Goal: Transaction & Acquisition: Purchase product/service

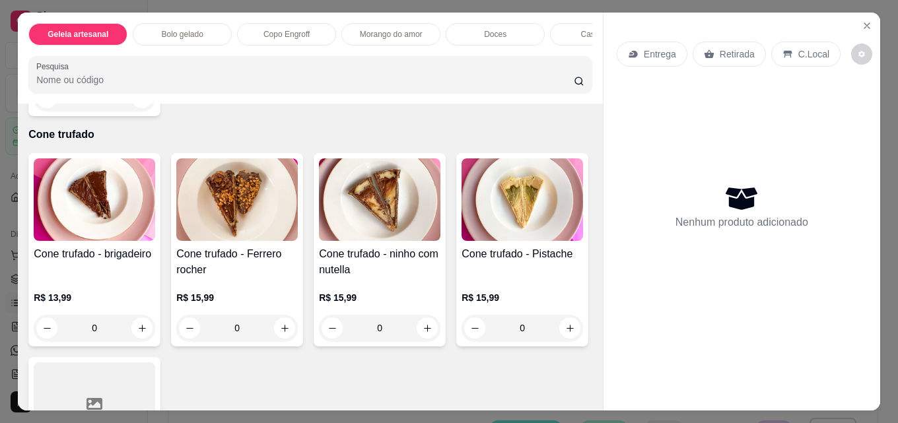
scroll to position [2478, 0]
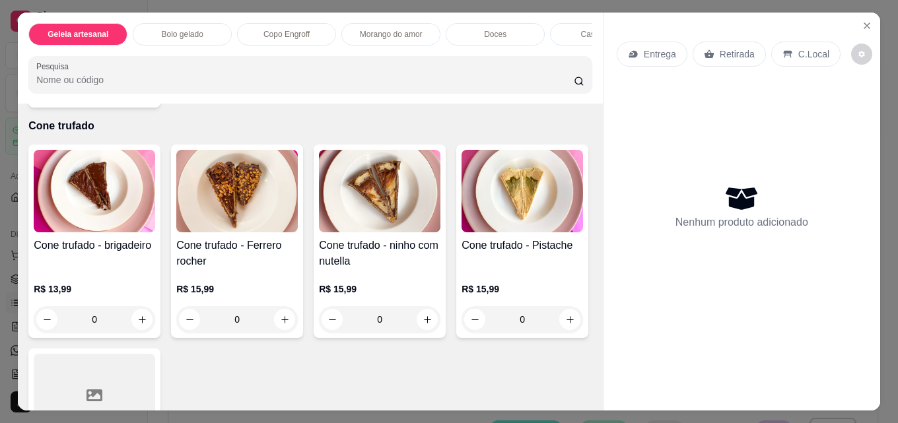
type input "1"
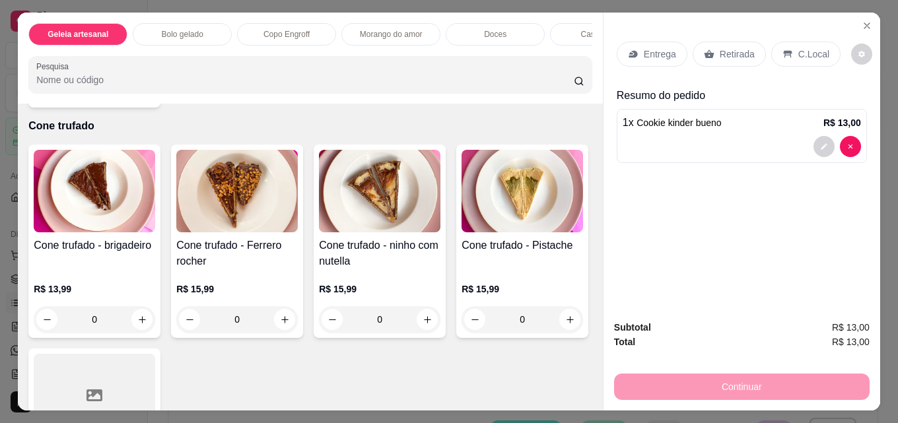
scroll to position [2504, 0]
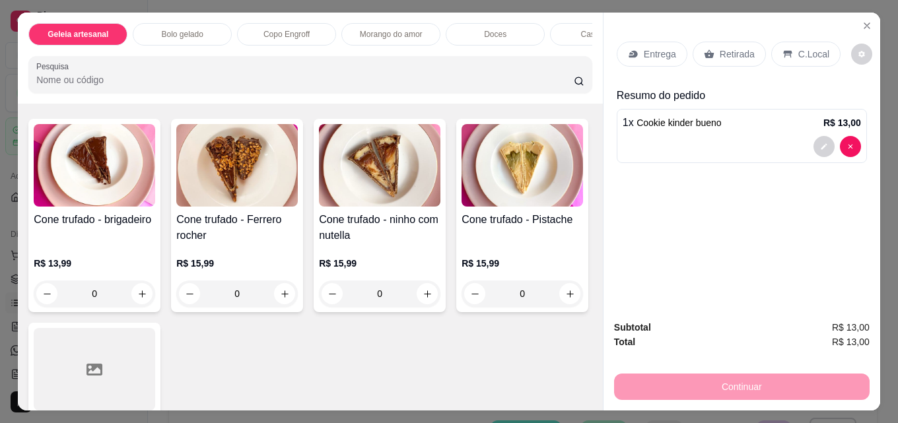
click at [197, 30] on p "Bolo gelado" at bounding box center [183, 34] width 42 height 11
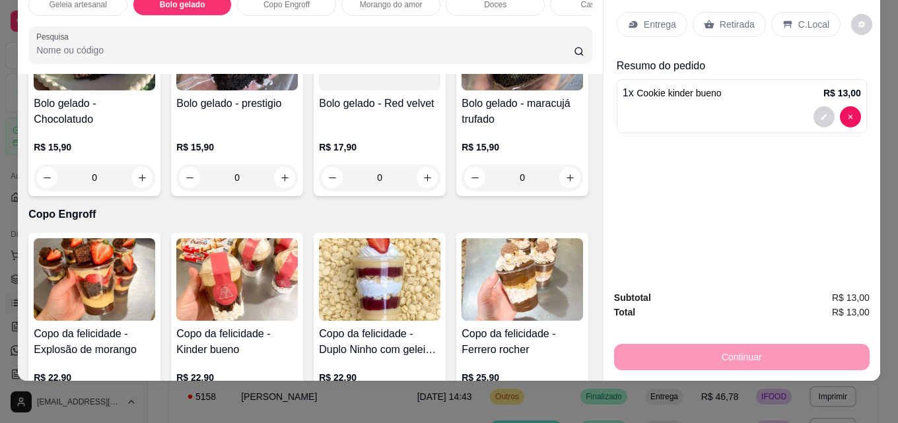
scroll to position [422, 0]
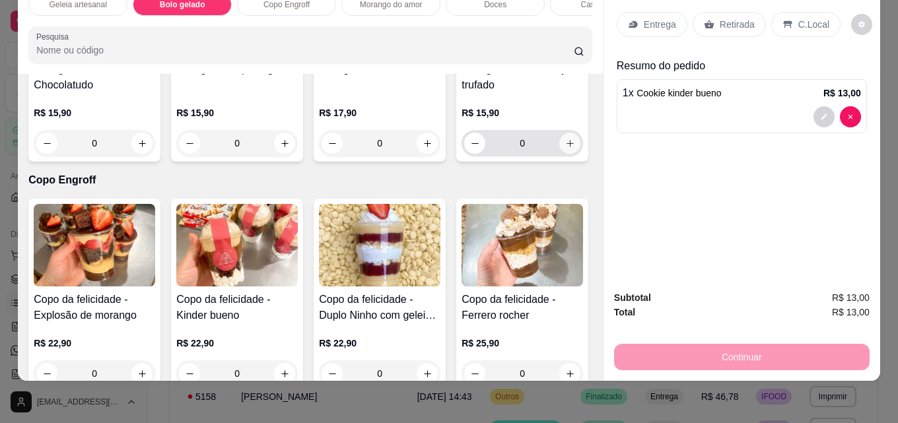
click at [559, 154] on button "increase-product-quantity" at bounding box center [569, 143] width 21 height 21
type input "1"
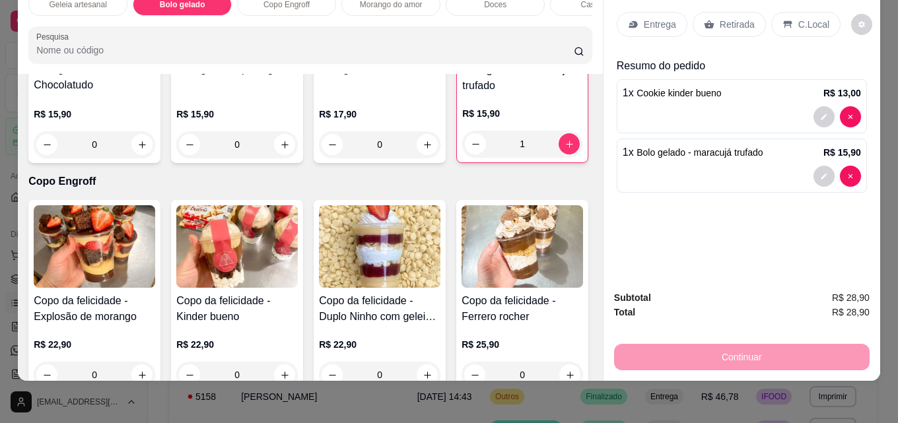
click at [742, 18] on p "Retirada" at bounding box center [736, 24] width 35 height 13
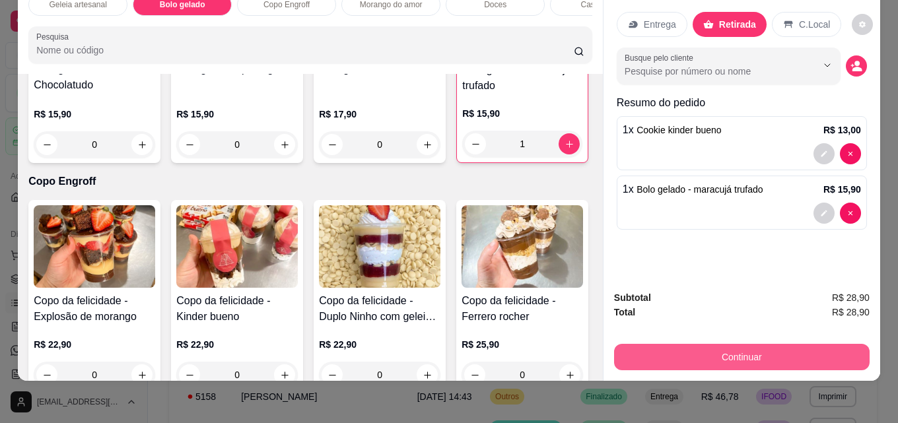
click at [707, 348] on button "Continuar" at bounding box center [741, 357] width 255 height 26
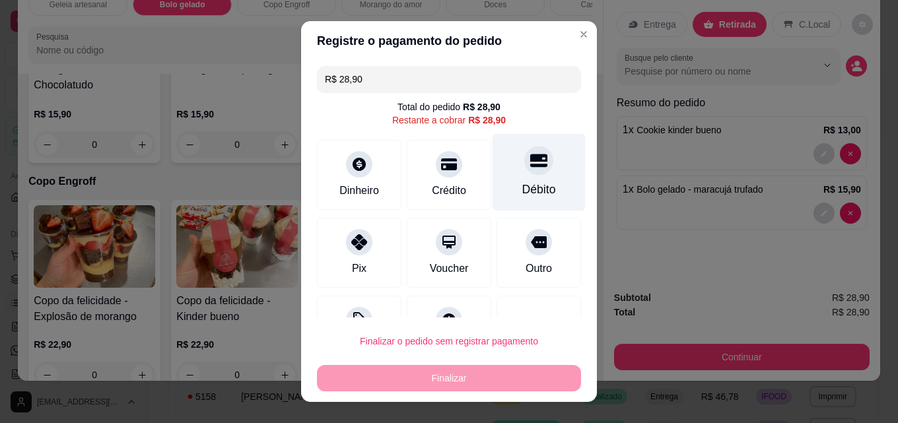
click at [524, 168] on div at bounding box center [538, 160] width 29 height 29
type input "R$ 0,00"
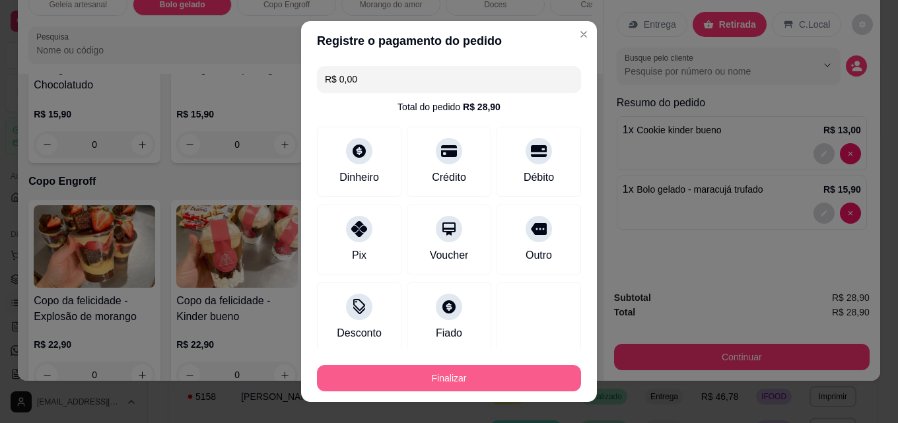
click at [477, 376] on button "Finalizar" at bounding box center [449, 378] width 264 height 26
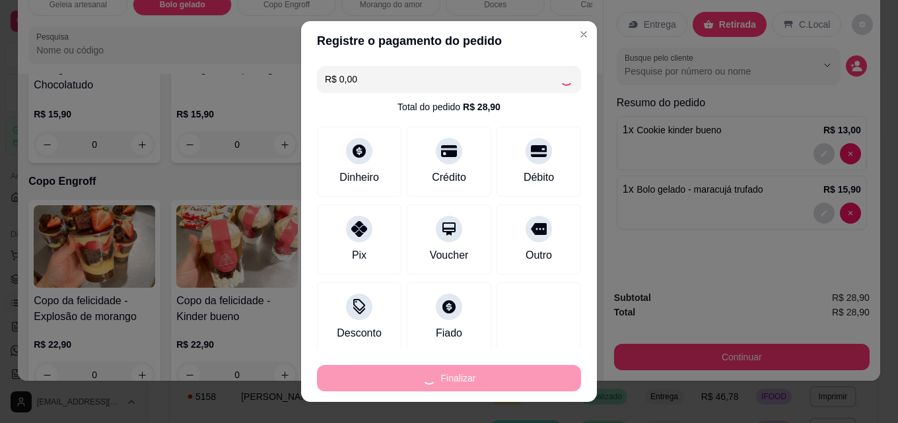
type input "0"
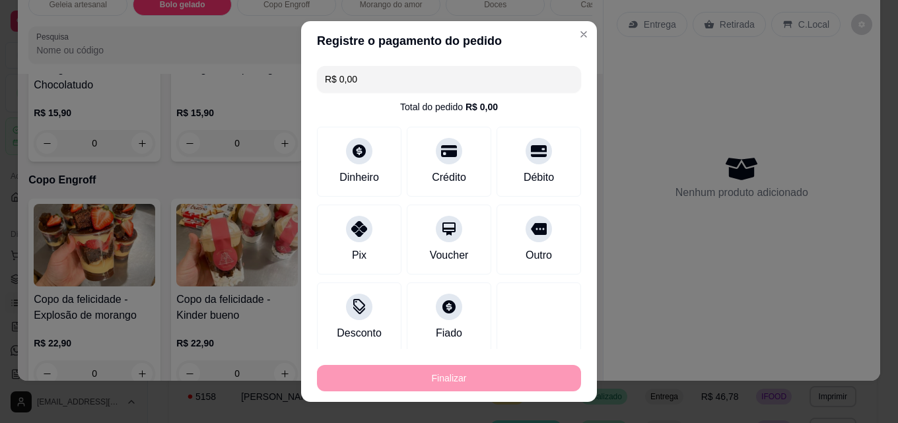
type input "-R$ 28,90"
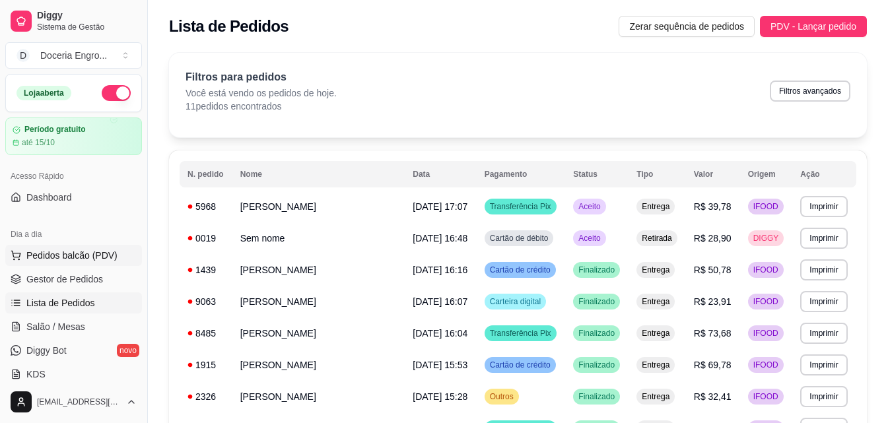
click at [65, 260] on span "Pedidos balcão (PDV)" at bounding box center [71, 255] width 91 height 13
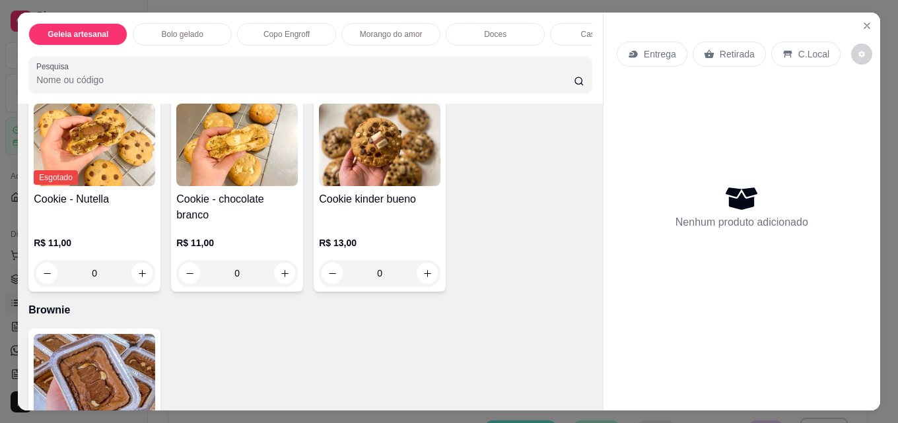
scroll to position [2105, 0]
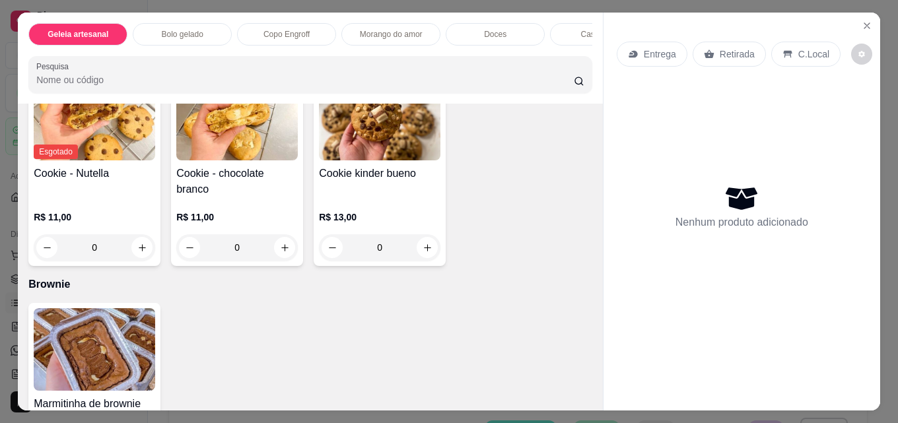
type input "1"
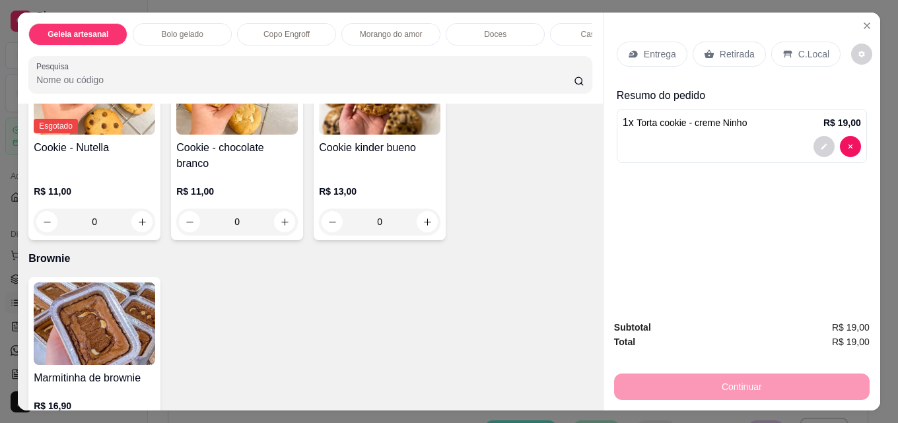
scroll to position [2306, 0]
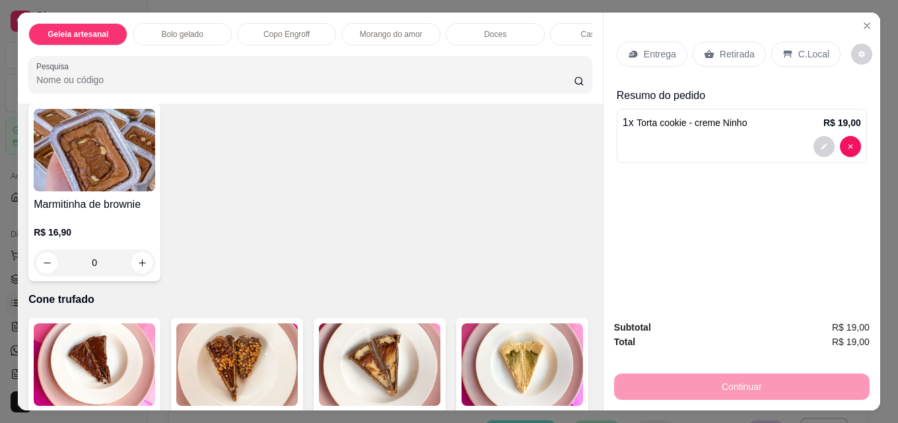
type input "1"
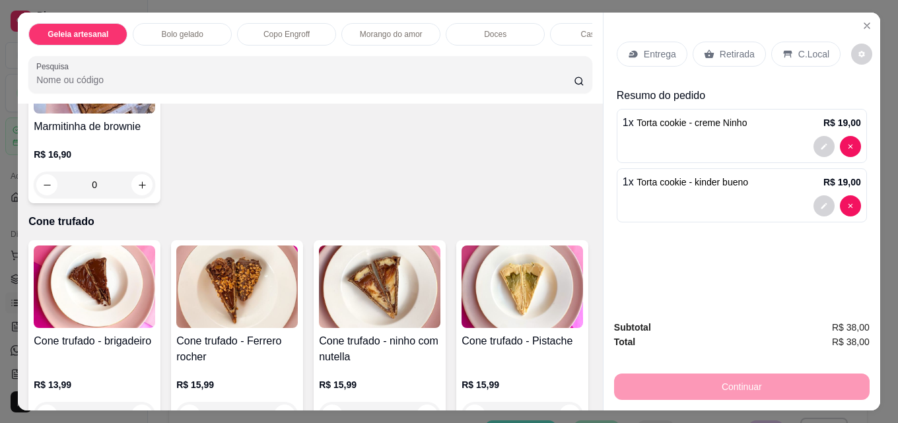
scroll to position [2410, 0]
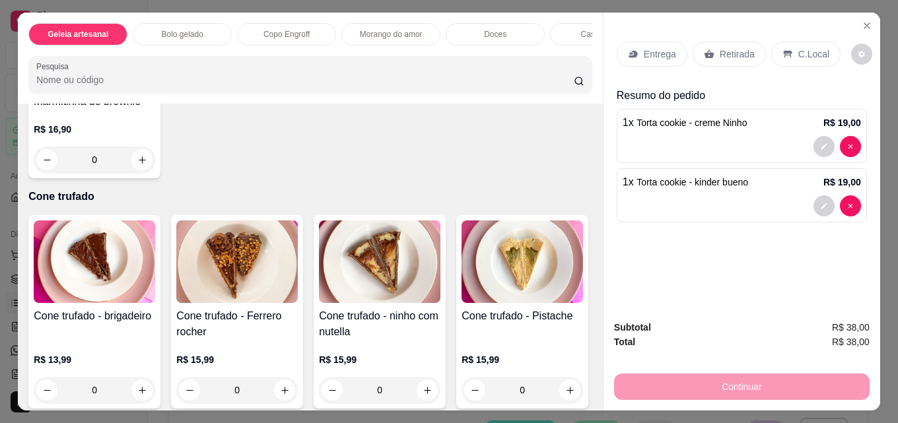
type input "1"
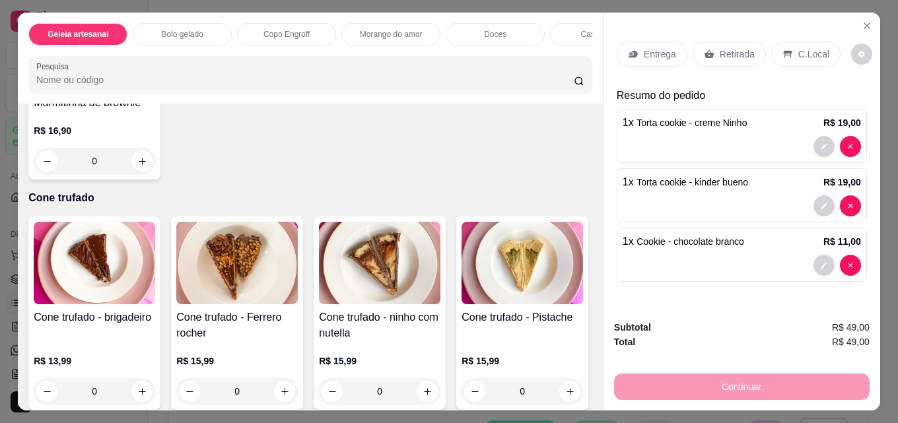
click at [725, 48] on p "Retirada" at bounding box center [736, 54] width 35 height 13
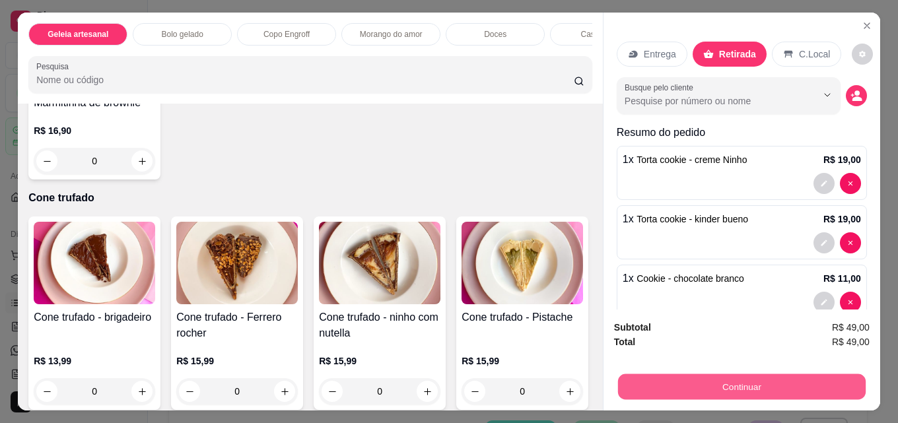
click at [731, 385] on button "Continuar" at bounding box center [741, 387] width 247 height 26
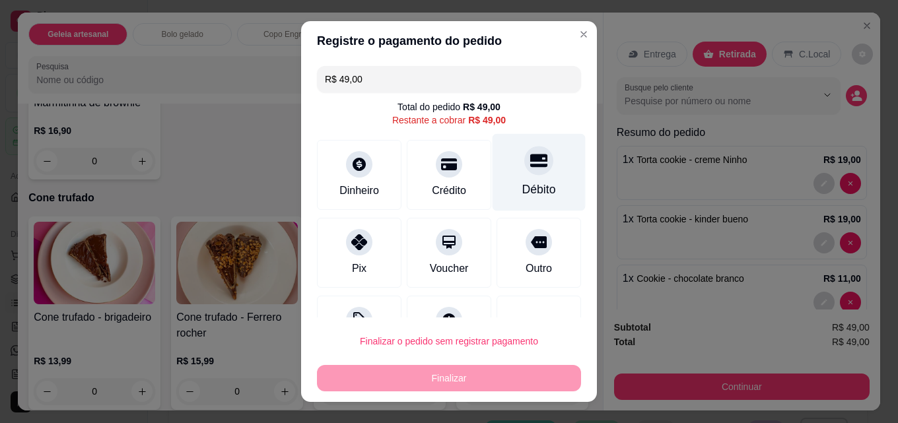
click at [519, 178] on div "Débito" at bounding box center [538, 172] width 93 height 77
type input "R$ 0,00"
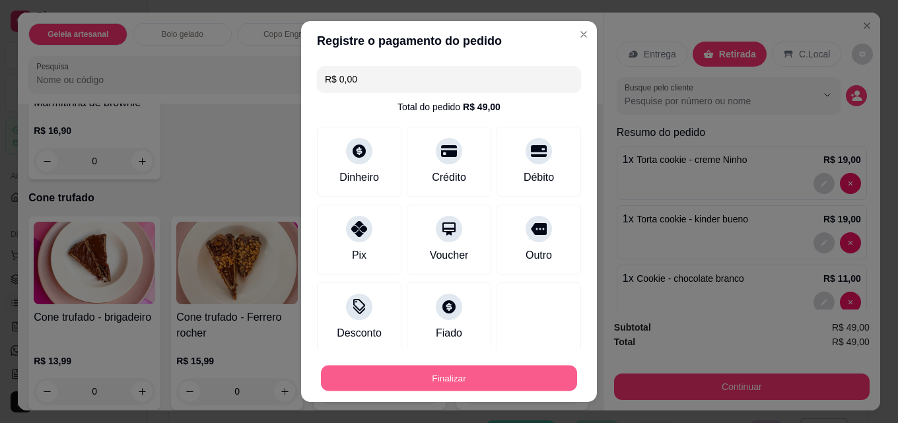
click at [442, 385] on button "Finalizar" at bounding box center [449, 379] width 256 height 26
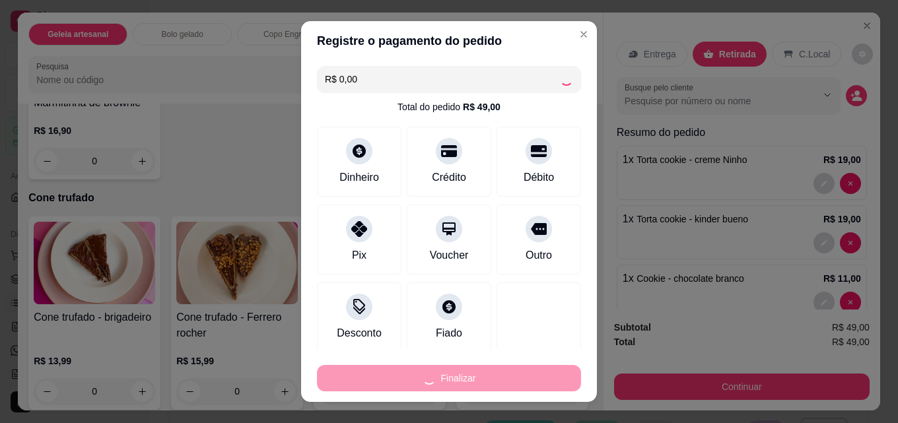
type input "0"
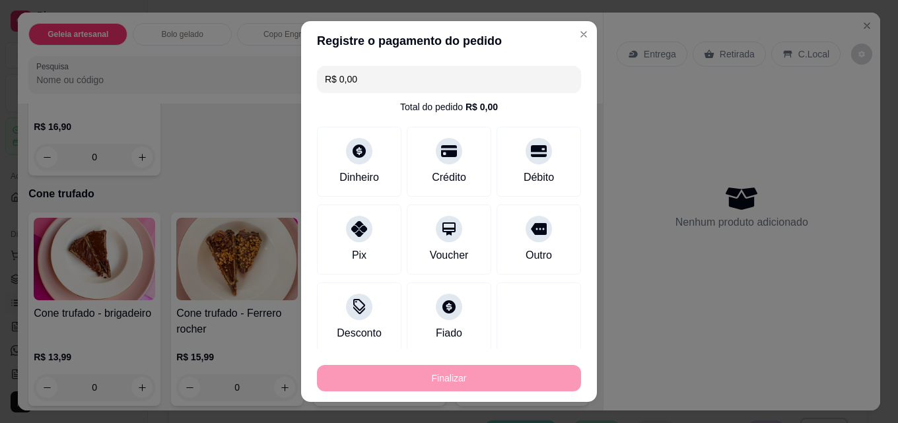
type input "-R$ 49,00"
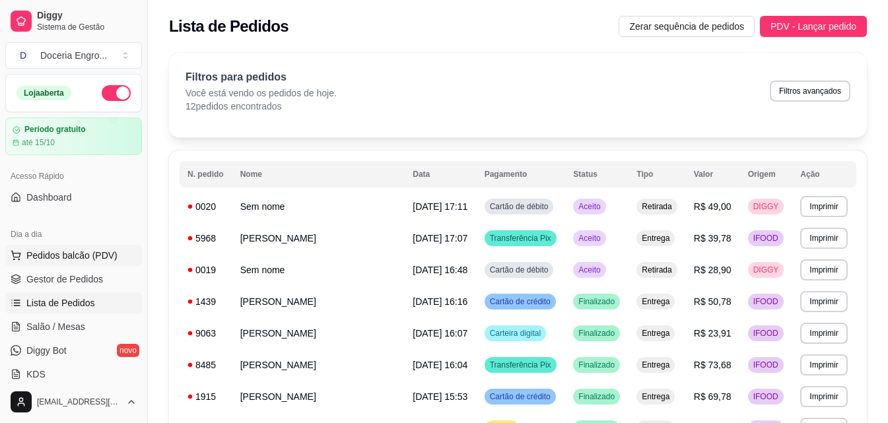
click at [74, 246] on button "Pedidos balcão (PDV)" at bounding box center [73, 255] width 137 height 21
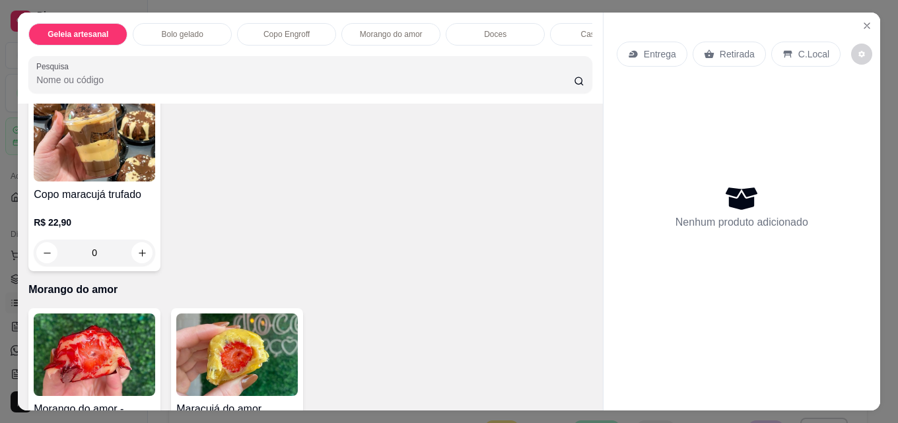
scroll to position [694, 0]
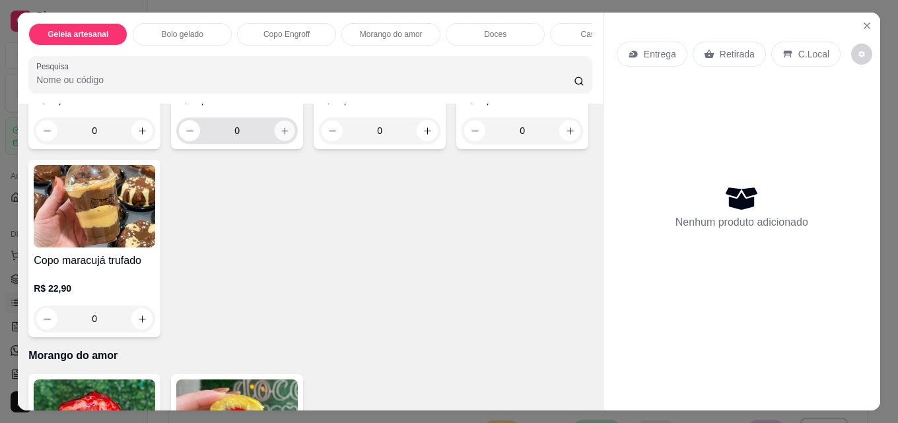
click at [281, 134] on icon "increase-product-quantity" at bounding box center [284, 130] width 7 height 7
type input "1"
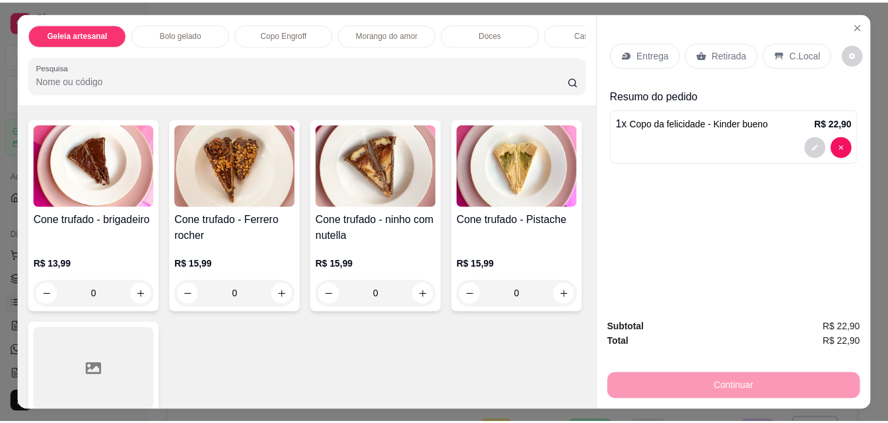
scroll to position [2514, 0]
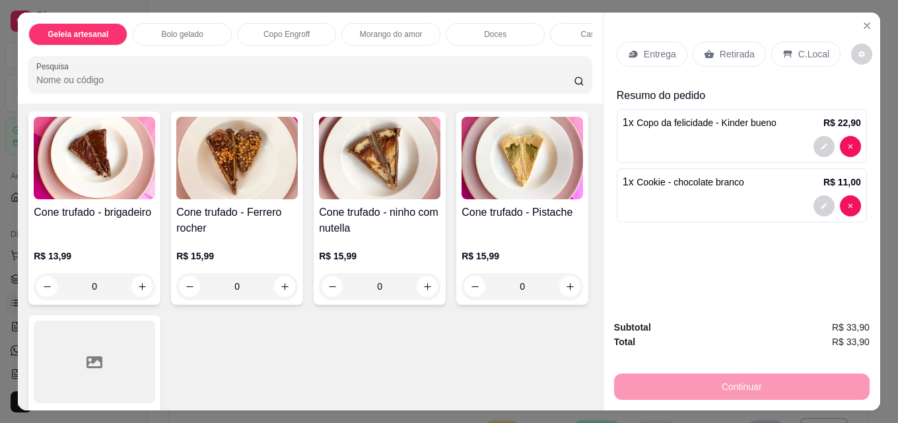
type input "2"
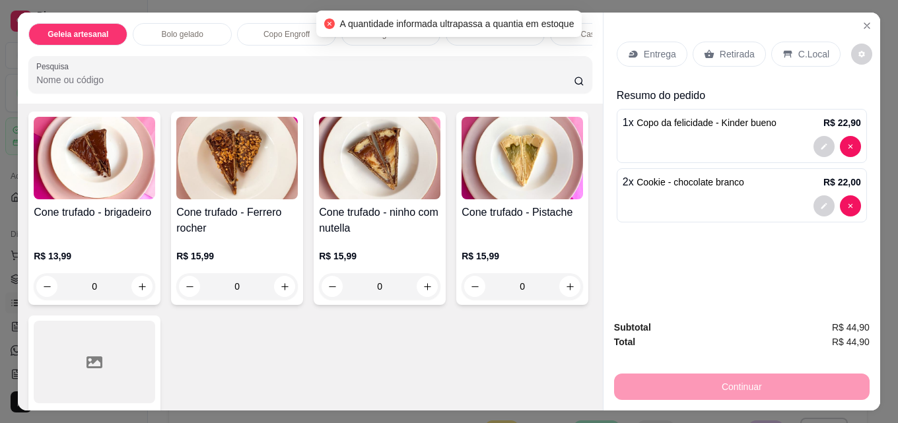
type input "1"
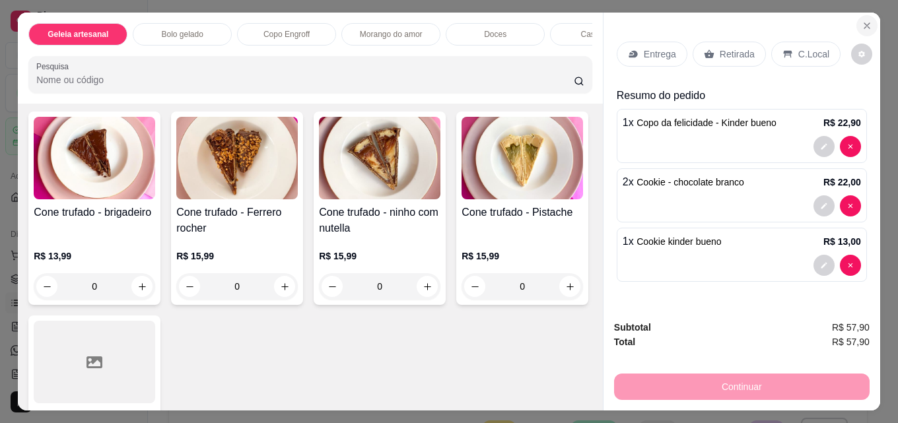
click at [861, 15] on button "Close" at bounding box center [866, 25] width 21 height 21
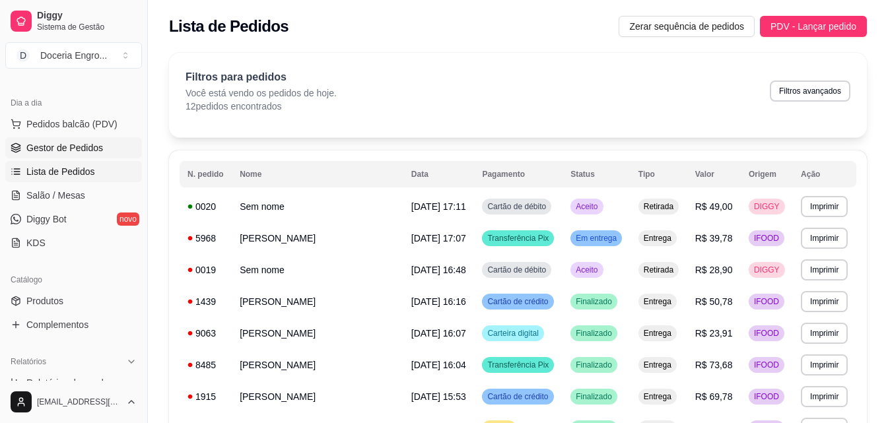
scroll to position [132, 0]
click at [71, 303] on link "Produtos" at bounding box center [73, 300] width 137 height 21
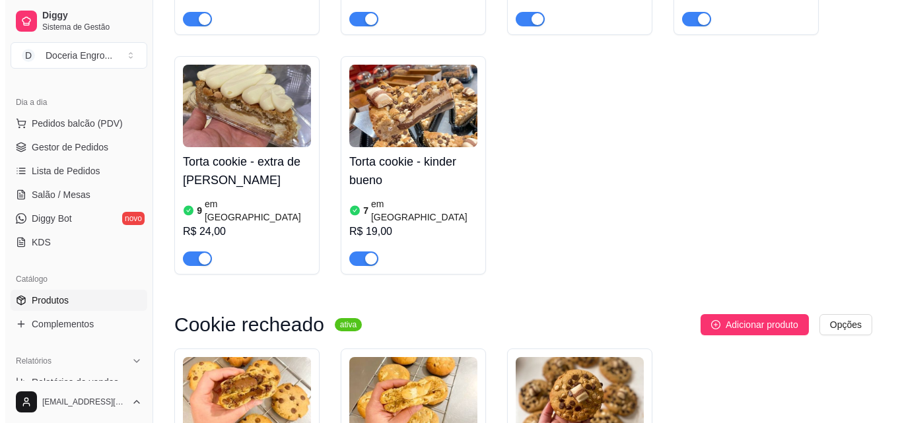
scroll to position [2706, 0]
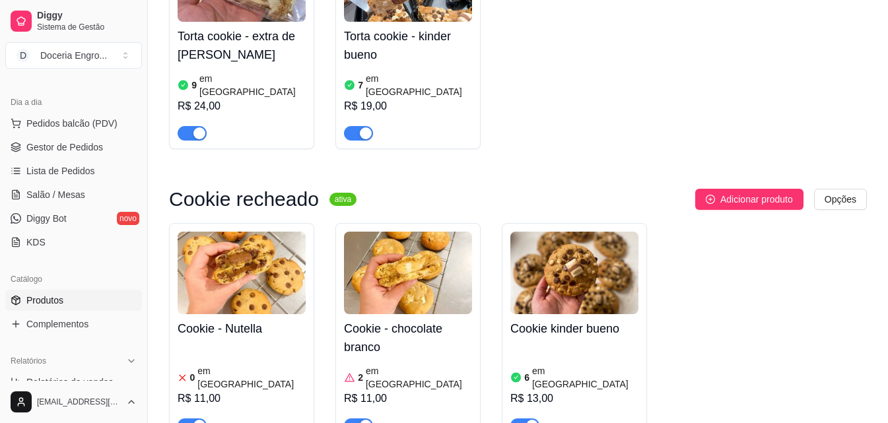
click at [217, 364] on article "em [GEOGRAPHIC_DATA]" at bounding box center [251, 377] width 108 height 26
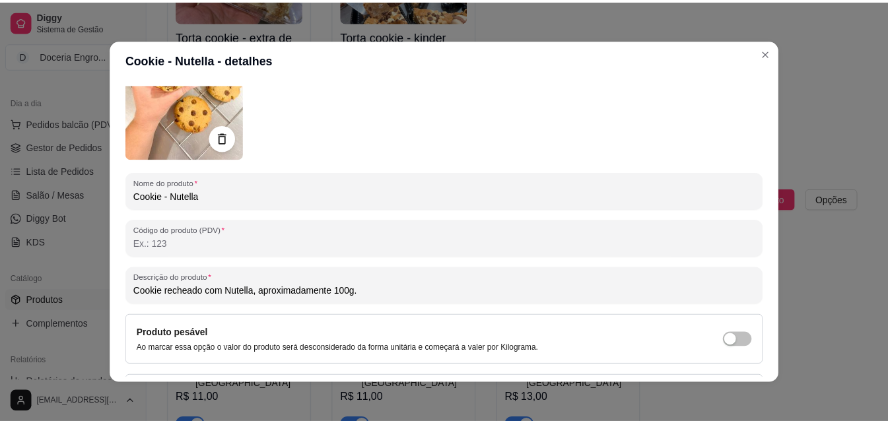
scroll to position [0, 0]
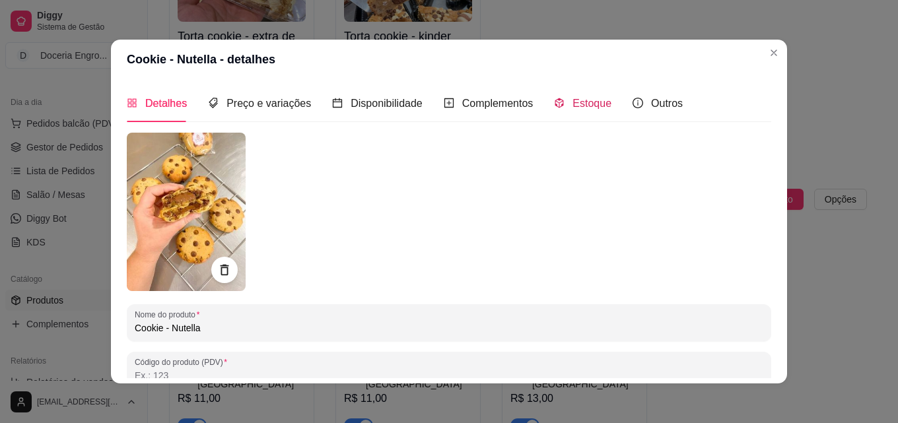
click at [572, 98] on span "Estoque" at bounding box center [591, 103] width 39 height 11
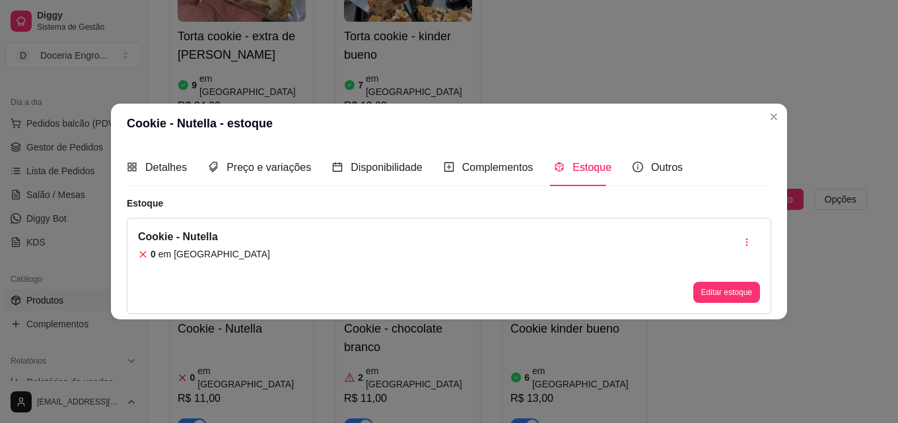
click at [191, 262] on div "Cookie - Nutella 0 em [GEOGRAPHIC_DATA]" at bounding box center [204, 266] width 132 height 74
click at [181, 257] on article "em [GEOGRAPHIC_DATA]" at bounding box center [214, 253] width 112 height 13
drag, startPoint x: 202, startPoint y: 251, endPoint x: 129, endPoint y: 250, distance: 73.3
click at [129, 250] on div "Cookie - Nutella 0 em estoque Editar estoque" at bounding box center [449, 266] width 644 height 96
drag, startPoint x: 143, startPoint y: 247, endPoint x: 146, endPoint y: 254, distance: 8.0
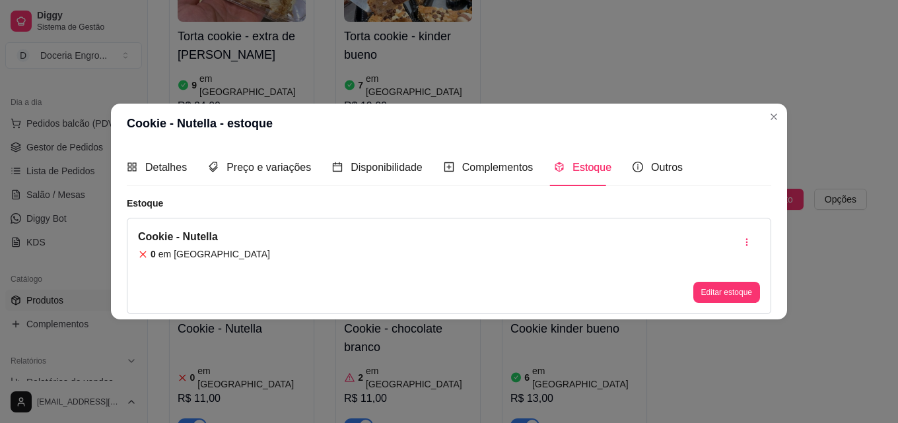
click at [144, 247] on div "Cookie - Nutella 0 em [GEOGRAPHIC_DATA]" at bounding box center [204, 266] width 132 height 74
click at [146, 254] on icon at bounding box center [143, 254] width 10 height 10
click at [748, 244] on icon "button" at bounding box center [746, 242] width 9 height 9
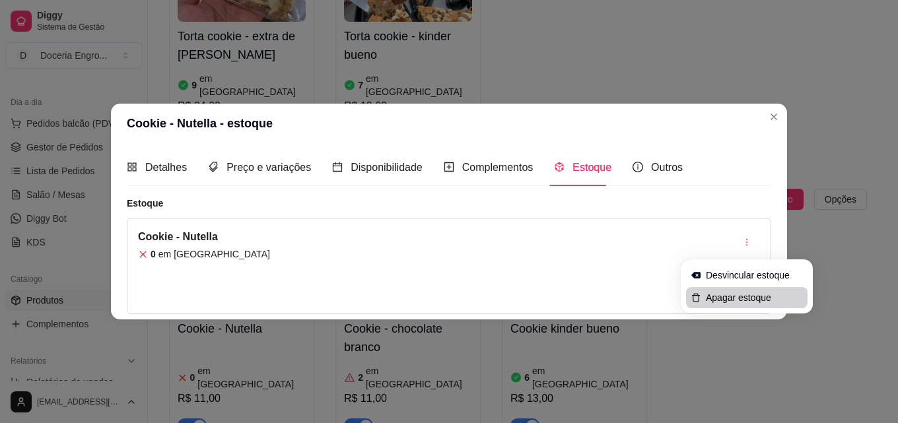
click at [708, 305] on li "Apagar estoque" at bounding box center [746, 297] width 121 height 21
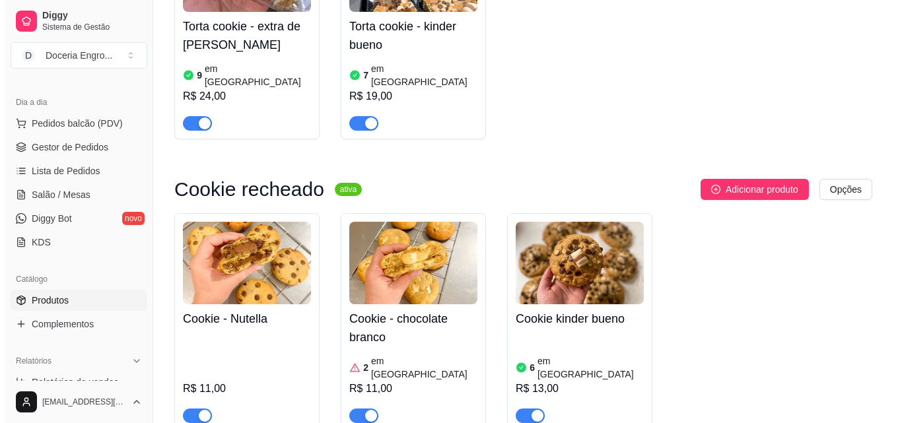
scroll to position [2640, 0]
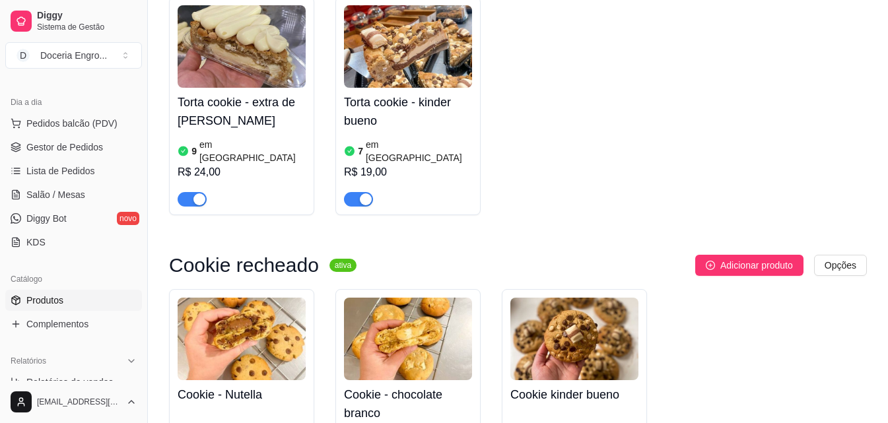
click at [234, 385] on h4 "Cookie - Nutella" at bounding box center [242, 394] width 128 height 18
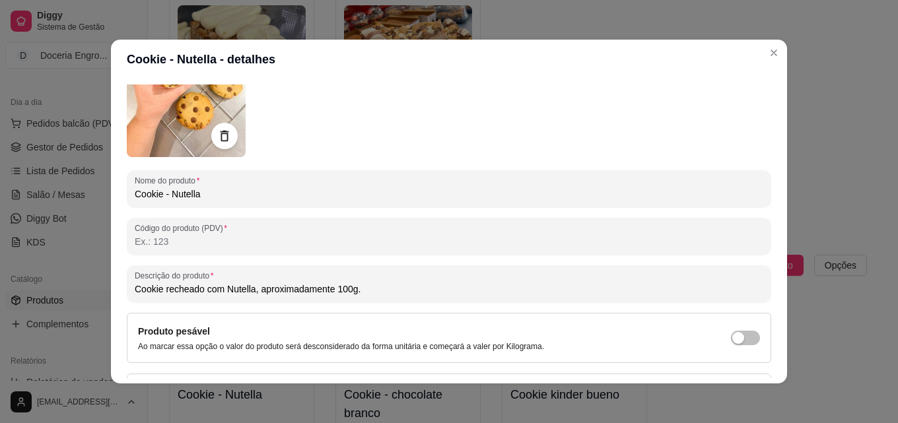
scroll to position [0, 0]
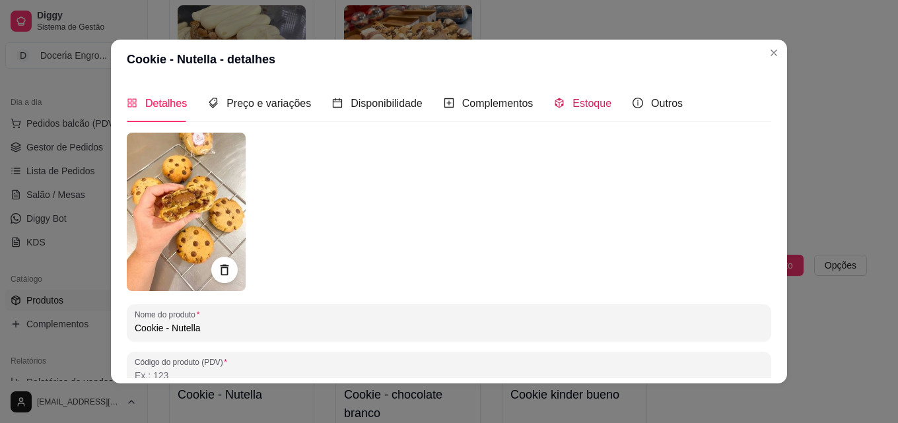
click at [572, 108] on span "Estoque" at bounding box center [591, 103] width 39 height 11
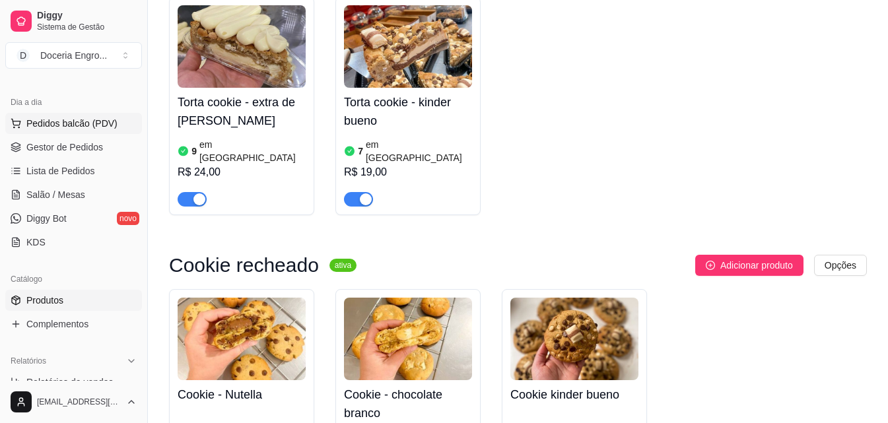
click at [90, 121] on span "Pedidos balcão (PDV)" at bounding box center [71, 123] width 91 height 13
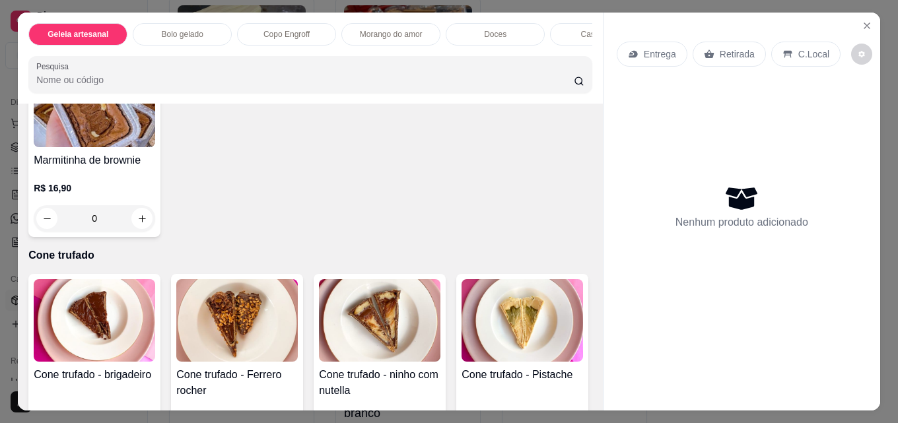
scroll to position [2508, 0]
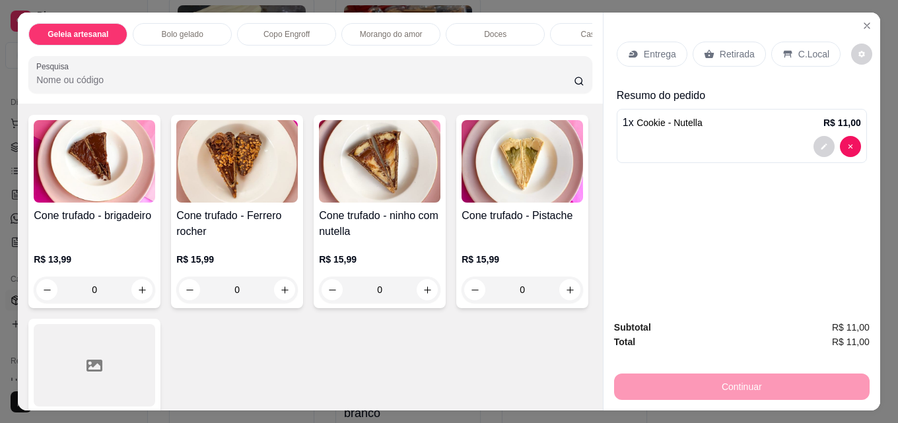
scroll to position [2509, 0]
type input "2"
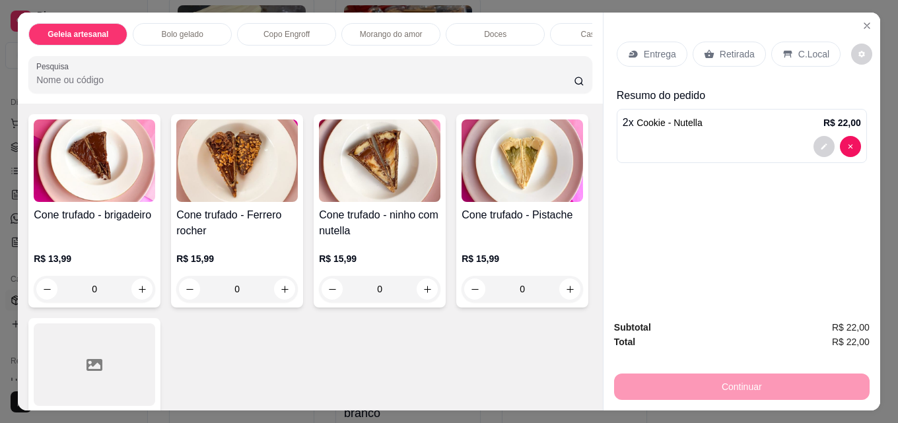
type input "1"
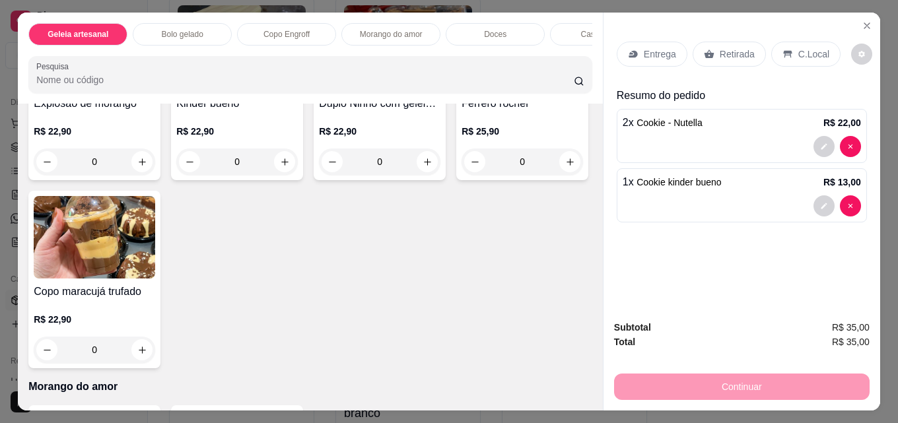
scroll to position [777, 0]
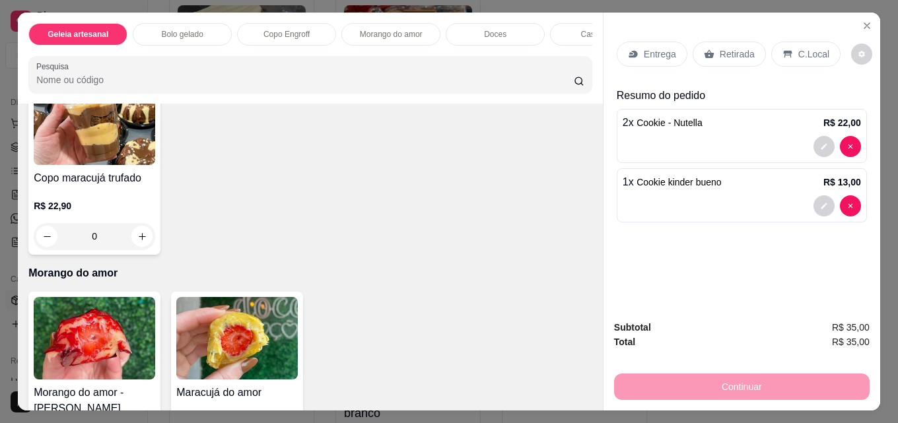
click at [285, 59] on button "increase-product-quantity" at bounding box center [285, 48] width 20 height 20
type input "1"
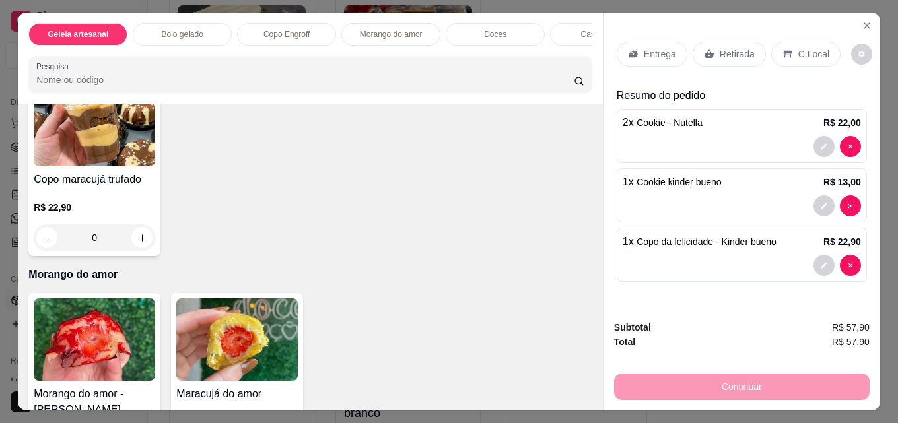
click at [719, 48] on p "Retirada" at bounding box center [736, 54] width 35 height 13
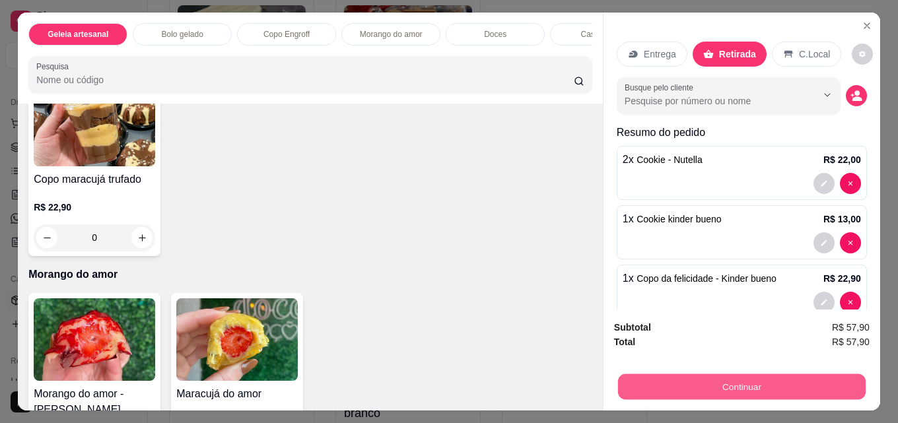
click at [772, 380] on button "Continuar" at bounding box center [741, 387] width 247 height 26
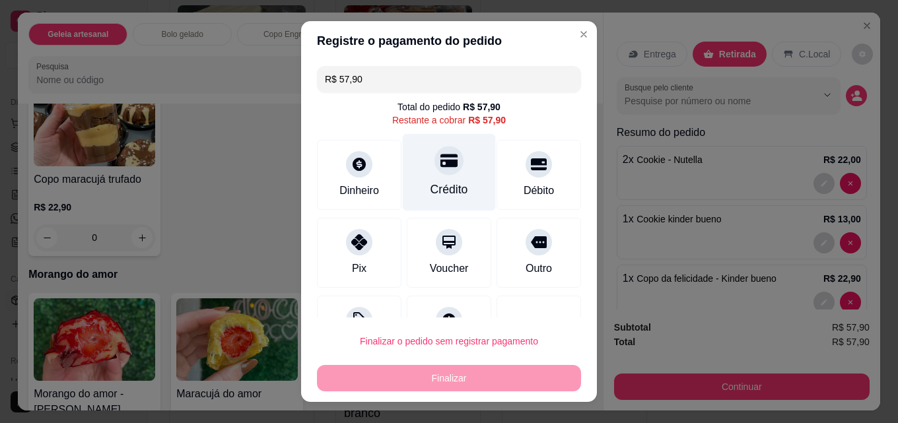
click at [440, 166] on icon at bounding box center [448, 160] width 17 height 13
type input "R$ 0,00"
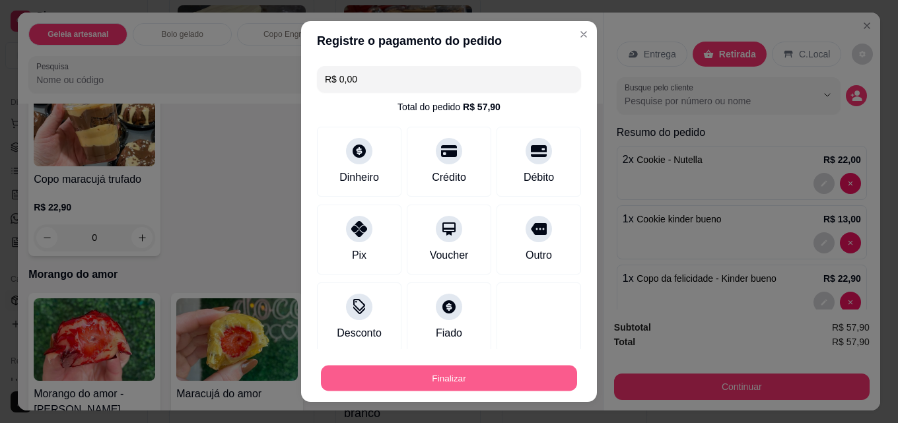
click at [418, 386] on button "Finalizar" at bounding box center [449, 379] width 256 height 26
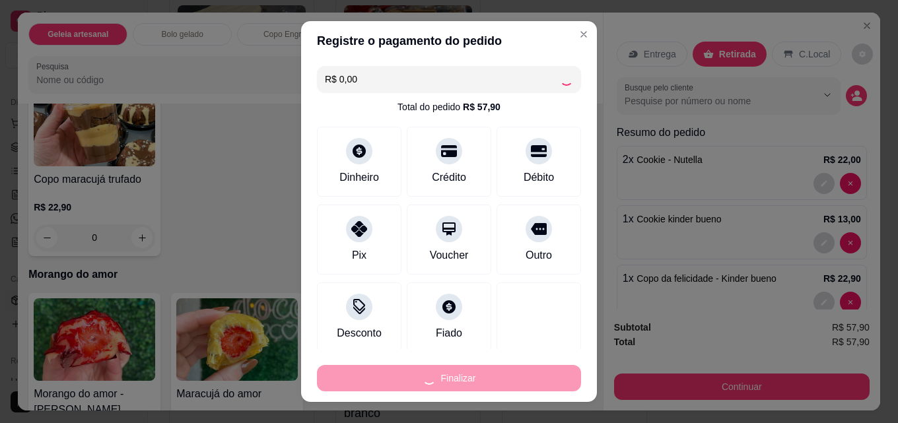
type input "0"
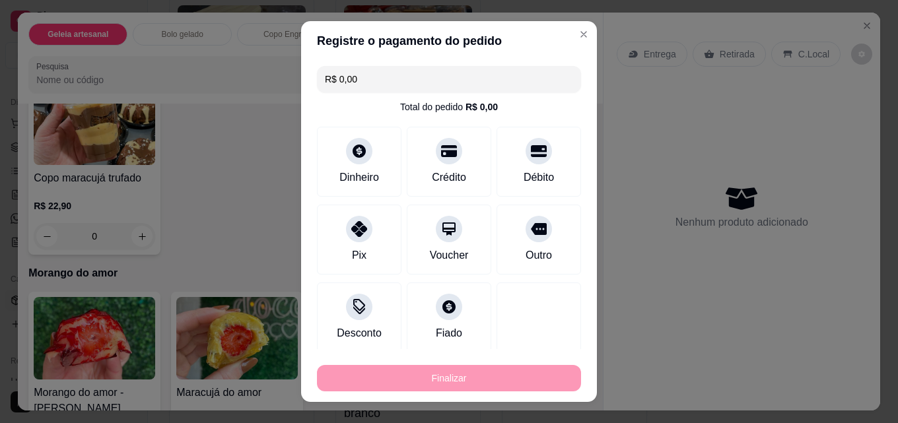
type input "-R$ 57,90"
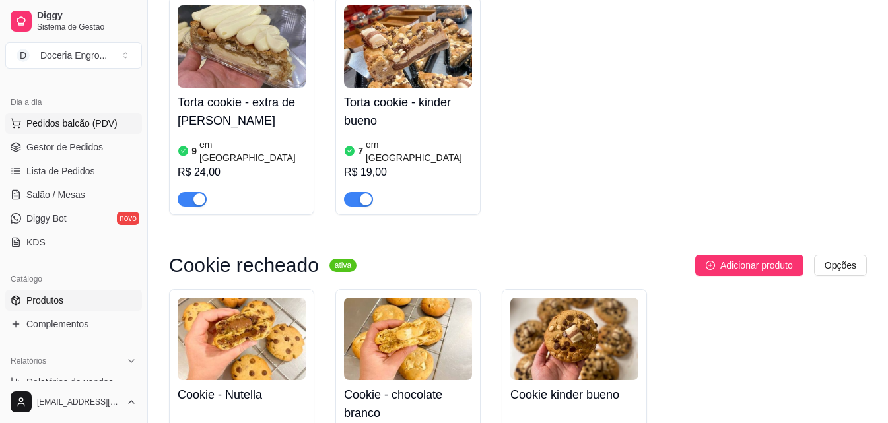
click at [46, 131] on button "Pedidos balcão (PDV)" at bounding box center [73, 123] width 137 height 21
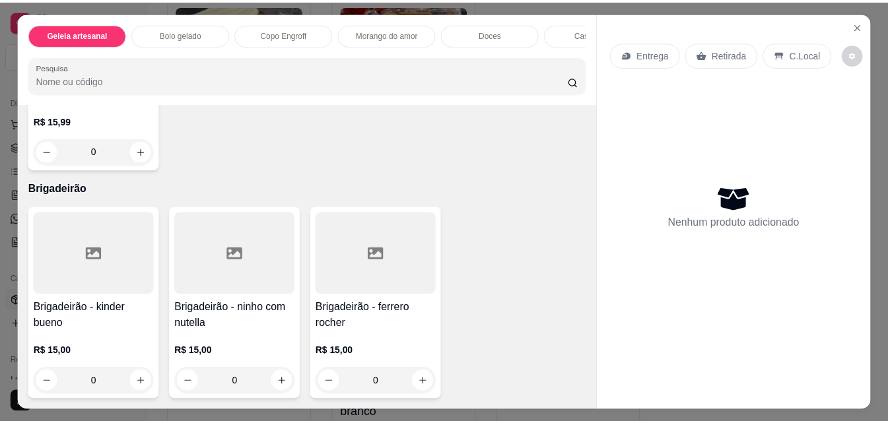
scroll to position [3050, 0]
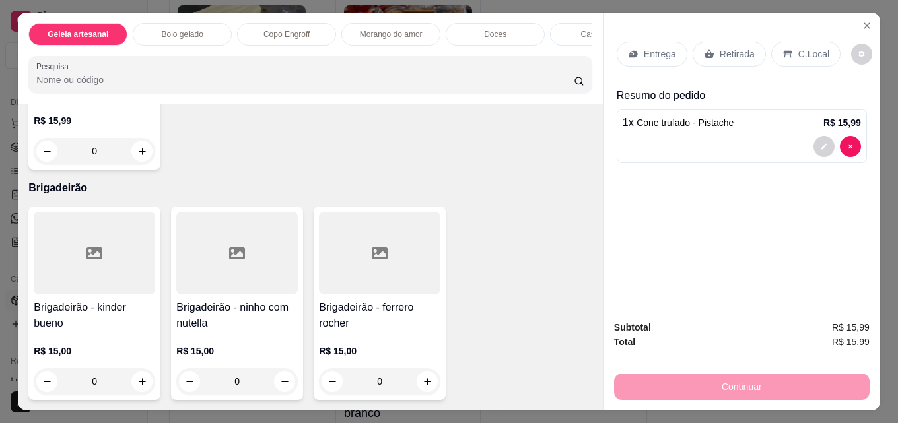
type input "1"
click at [735, 52] on p "Retirada" at bounding box center [736, 54] width 35 height 13
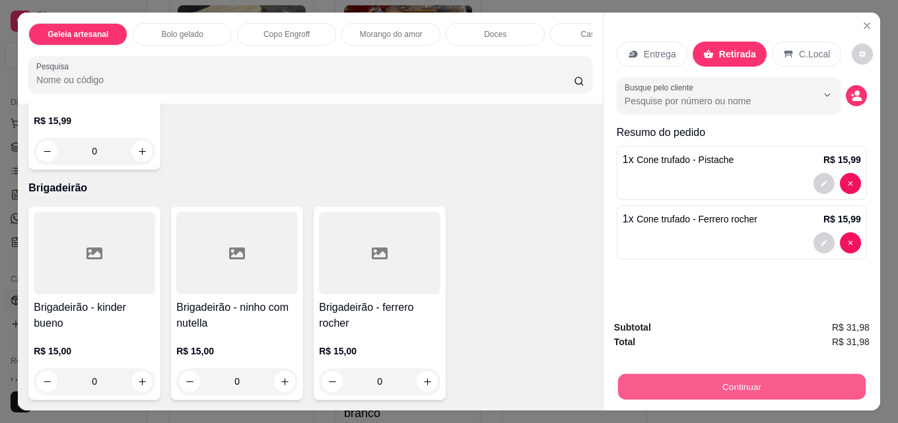
click at [715, 374] on button "Continuar" at bounding box center [741, 387] width 247 height 26
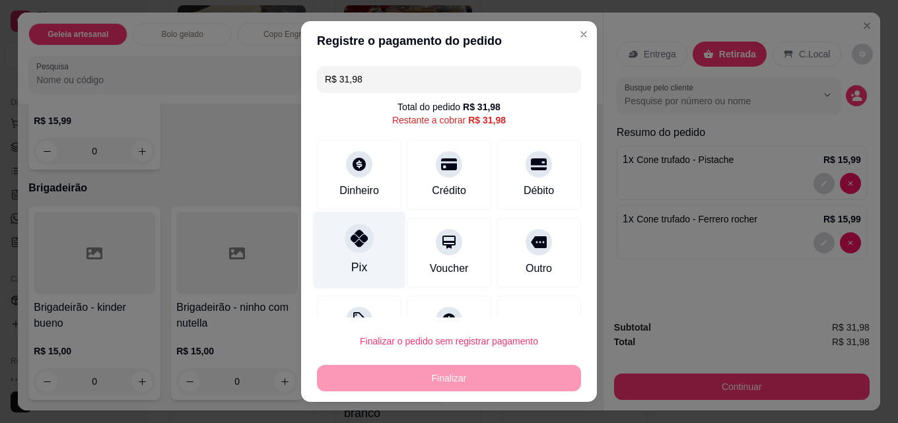
click at [360, 248] on div at bounding box center [359, 238] width 29 height 29
type input "R$ 0,00"
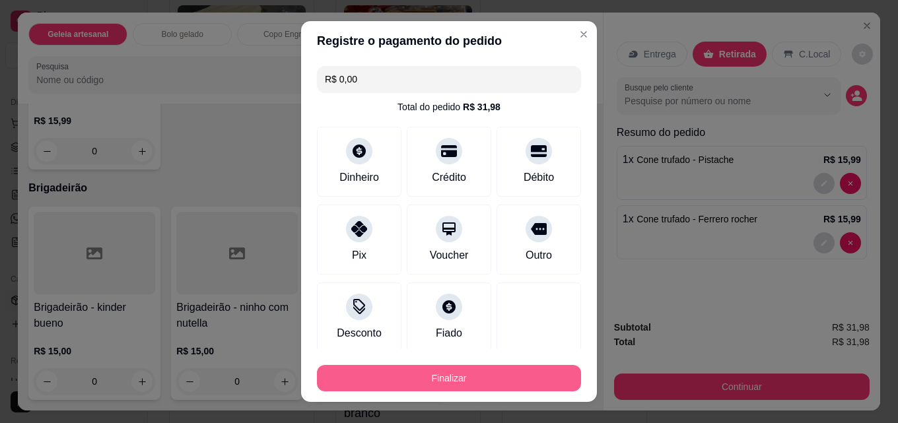
click at [482, 385] on button "Finalizar" at bounding box center [449, 378] width 264 height 26
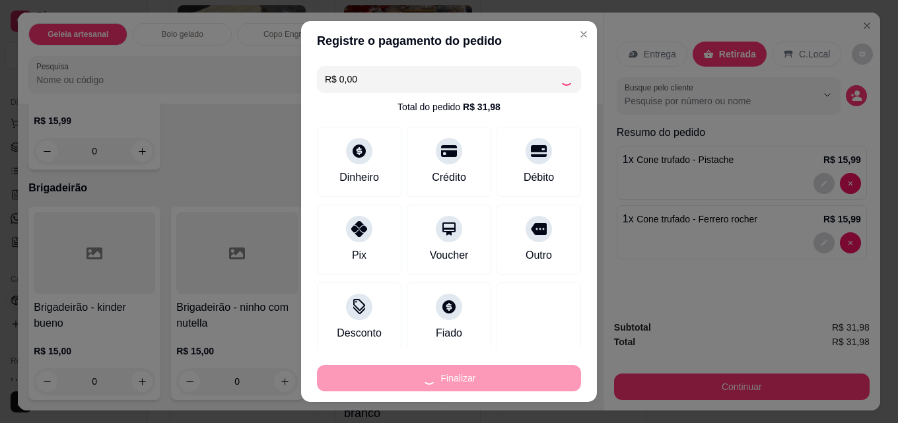
type input "0"
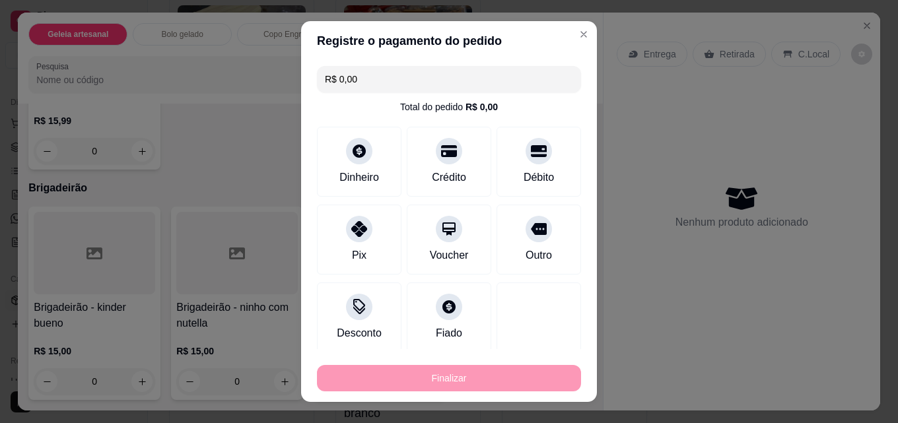
type input "-R$ 31,98"
